Goal: Download file/media

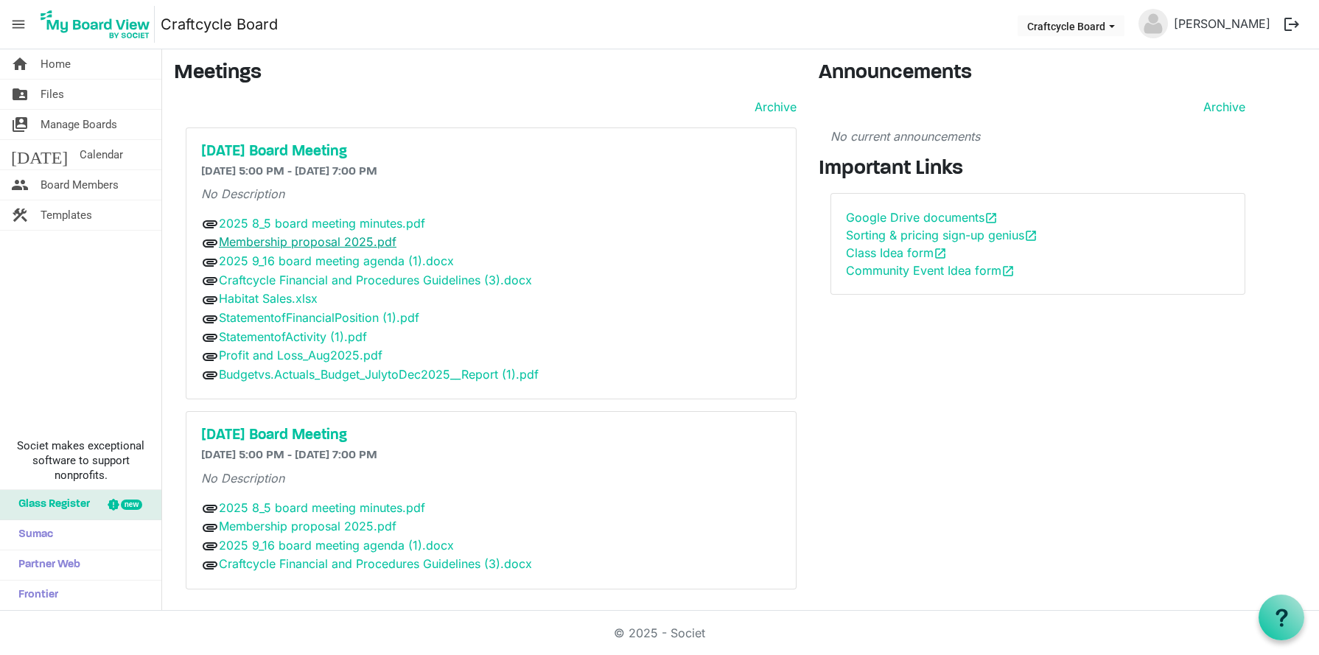
click at [235, 242] on link "Membership proposal 2025.pdf" at bounding box center [308, 241] width 178 height 15
click at [682, 24] on nav "menu Craftcycle Board Craftcycle Board [PERSON_NAME] logout" at bounding box center [659, 24] width 1319 height 49
click at [376, 243] on link "Membership proposal 2025.pdf" at bounding box center [308, 241] width 178 height 15
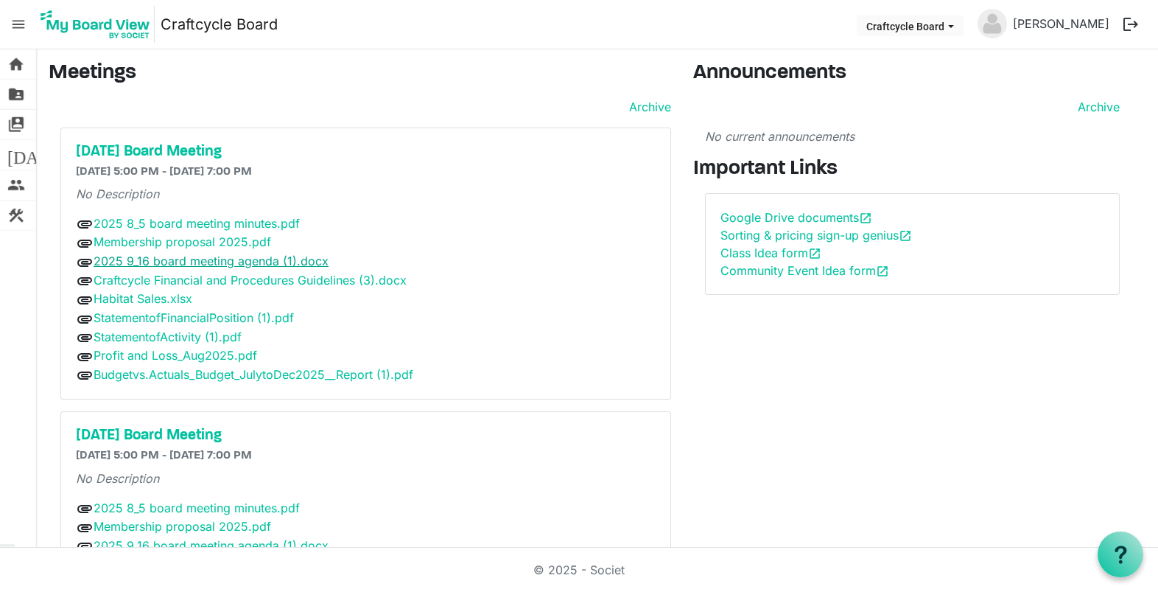
click at [200, 261] on link "2025 9_16 board meeting agenda (1).docx" at bounding box center [211, 260] width 235 height 15
click at [290, 280] on link "Craftcycle Financial and Procedures Guidelines (3).docx" at bounding box center [250, 280] width 313 height 15
click at [148, 297] on link "Habitat Sales.xlsx" at bounding box center [143, 298] width 99 height 15
click at [190, 315] on link "StatementofFinancialPosition (1).pdf" at bounding box center [194, 317] width 200 height 15
click at [172, 337] on link "StatementofActivity (1).pdf" at bounding box center [168, 336] width 148 height 15
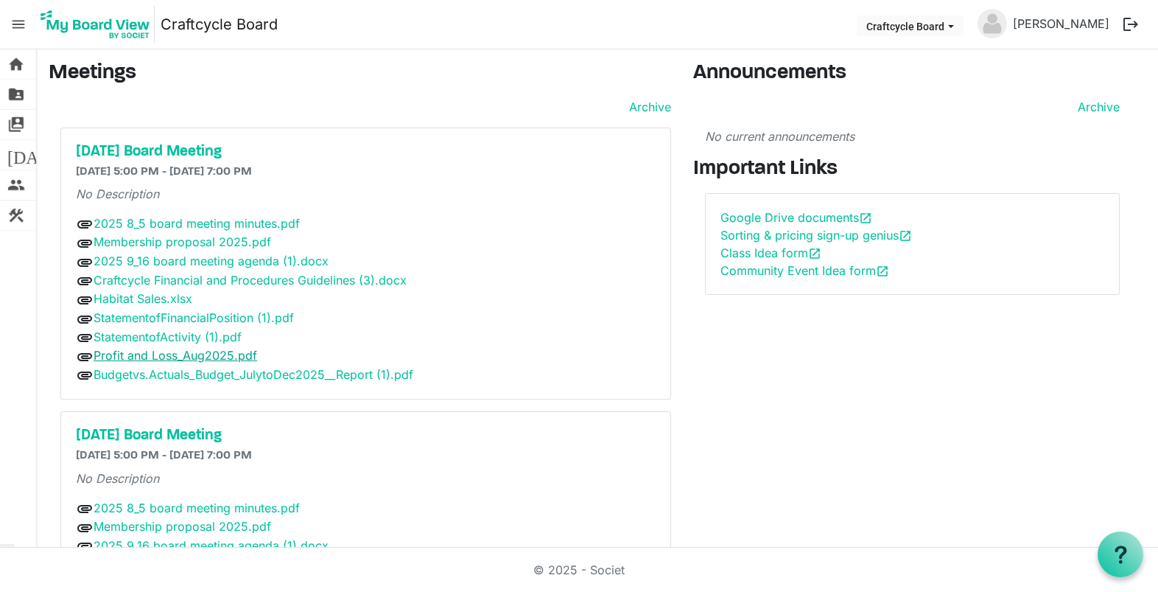
click at [155, 358] on link "Profit and Loss_Aug2025.pdf" at bounding box center [176, 355] width 164 height 15
click at [180, 371] on link "Budgetvs.Actuals_Budget_JulytoDec2025__Report (1).pdf" at bounding box center [254, 374] width 320 height 15
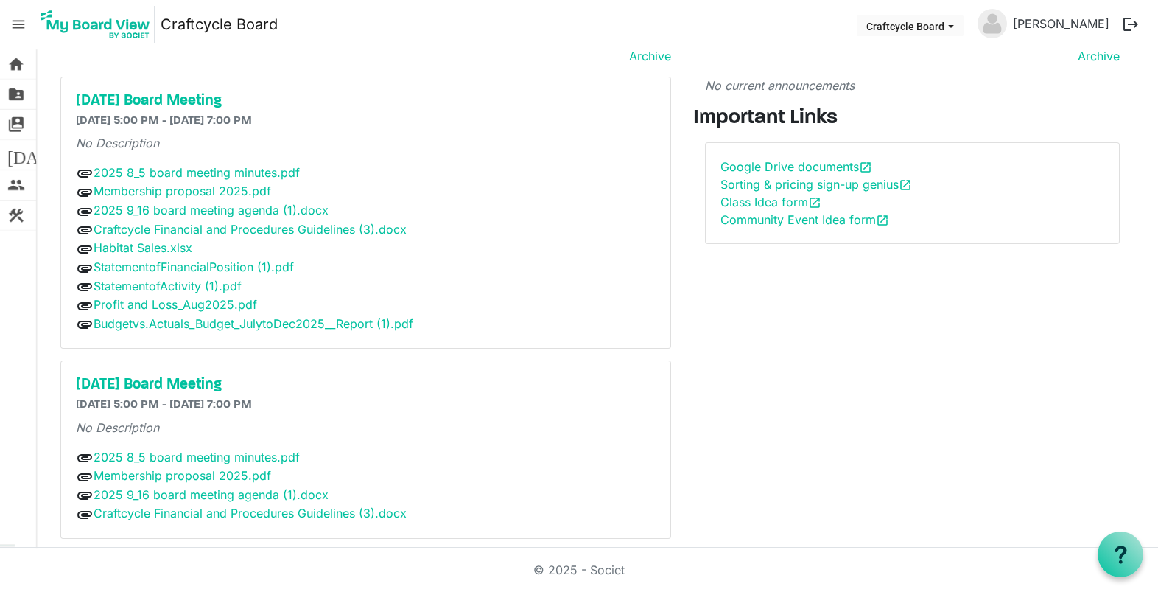
scroll to position [60, 0]
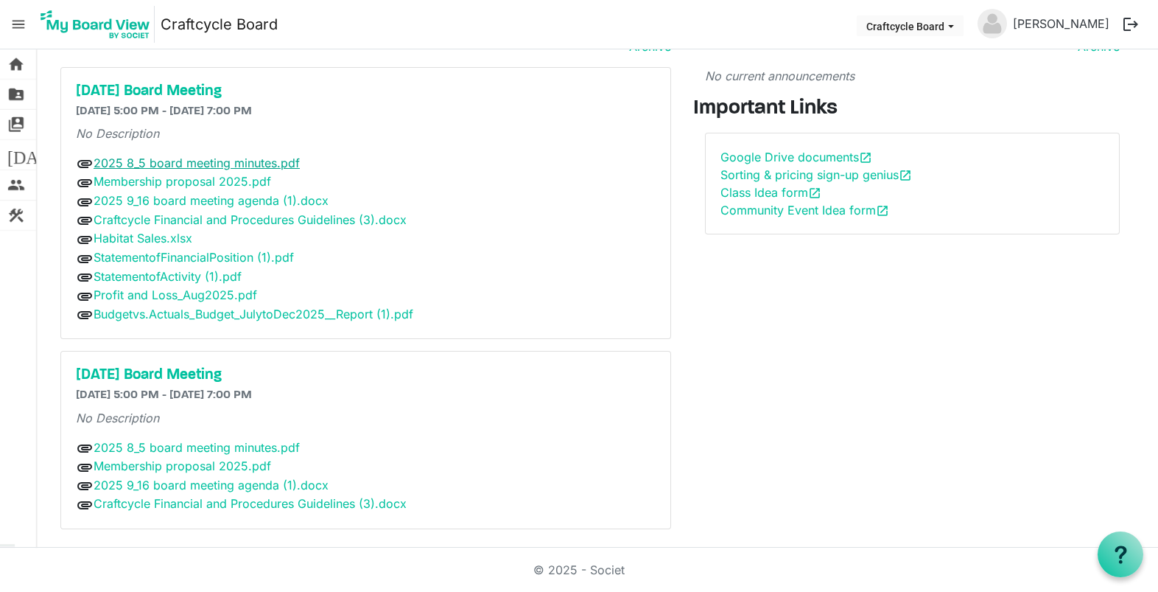
click at [159, 164] on link "2025 8_5 board meeting minutes.pdf" at bounding box center [197, 162] width 206 height 15
